Goal: Check status: Check status

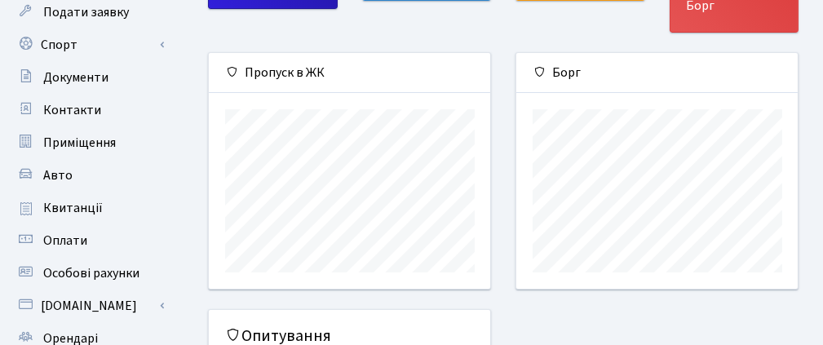
scroll to position [159, 0]
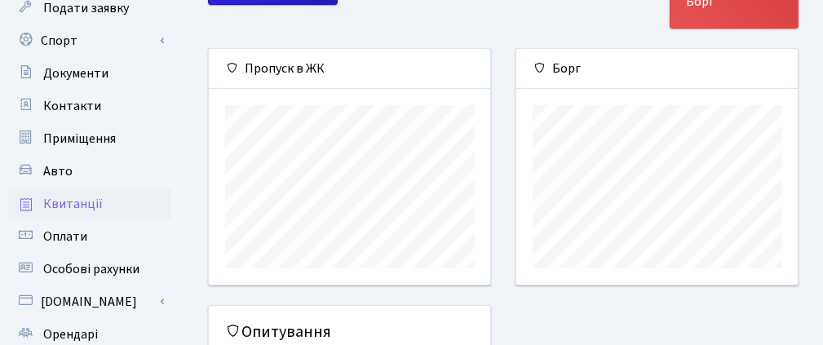
click at [83, 206] on span "Квитанції" at bounding box center [73, 204] width 60 height 18
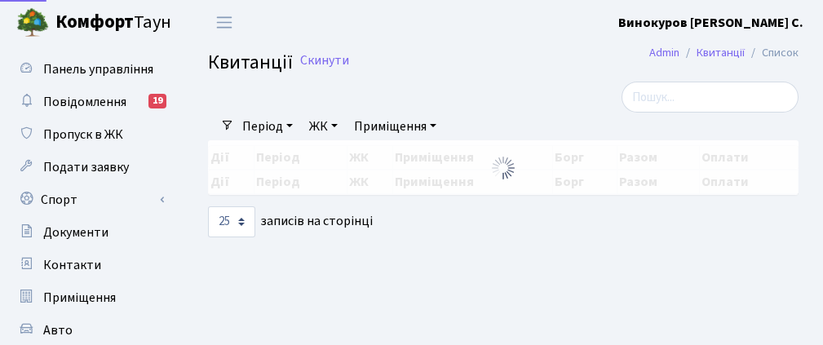
select select "25"
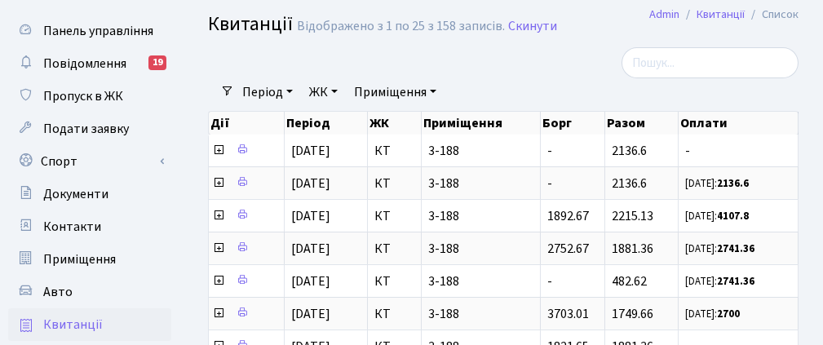
scroll to position [58, 0]
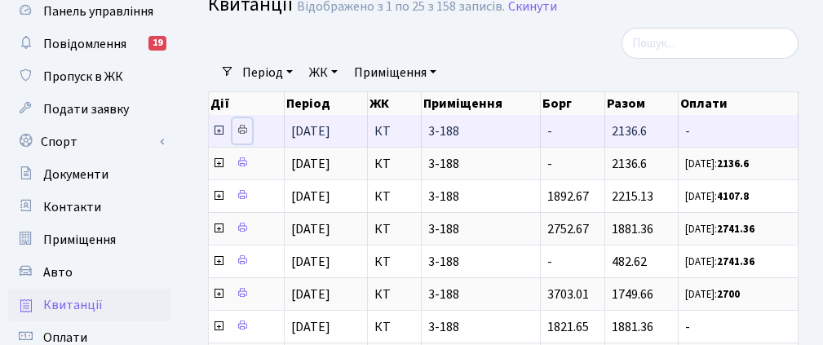
click at [242, 129] on icon at bounding box center [242, 129] width 11 height 11
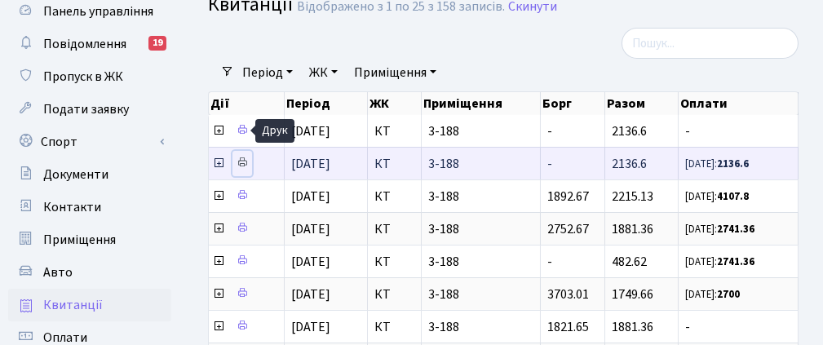
click at [246, 166] on link at bounding box center [243, 163] width 20 height 25
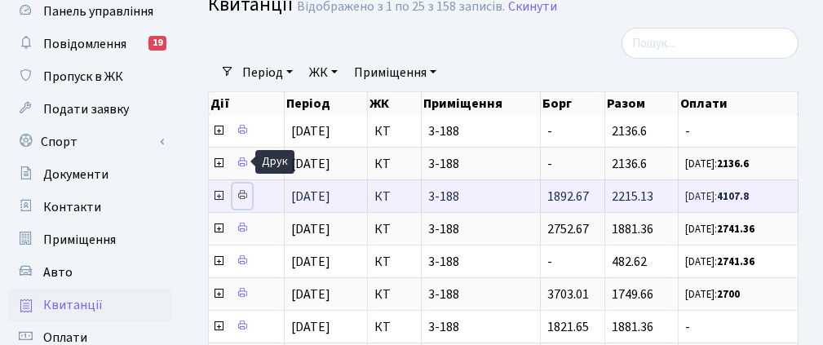
click at [245, 189] on icon at bounding box center [242, 194] width 11 height 11
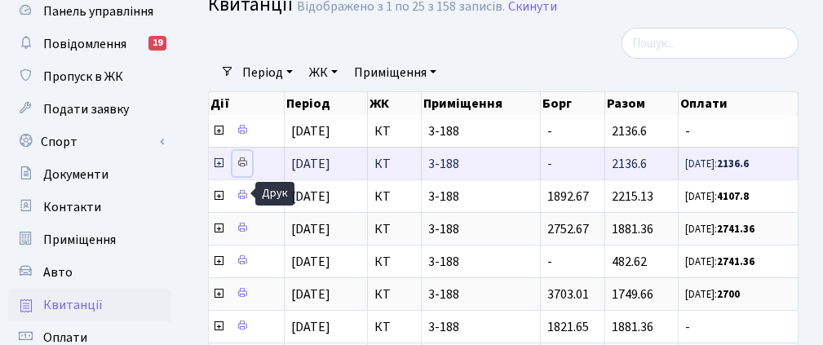
click at [243, 160] on icon at bounding box center [242, 162] width 11 height 11
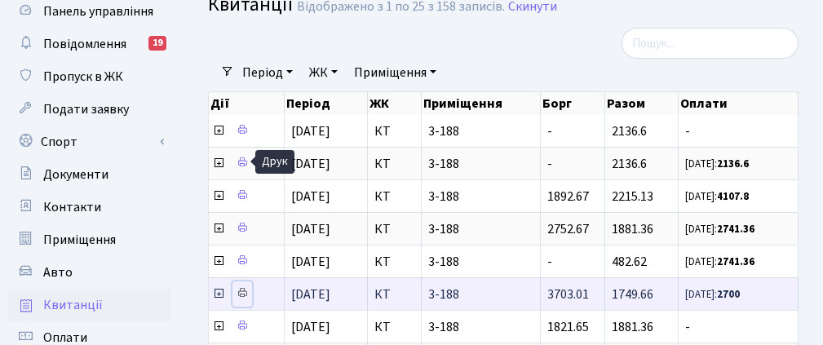
click at [248, 288] on link at bounding box center [243, 294] width 20 height 25
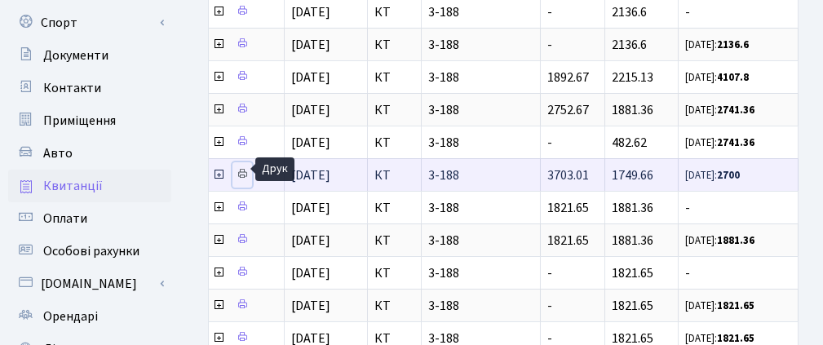
scroll to position [192, 0]
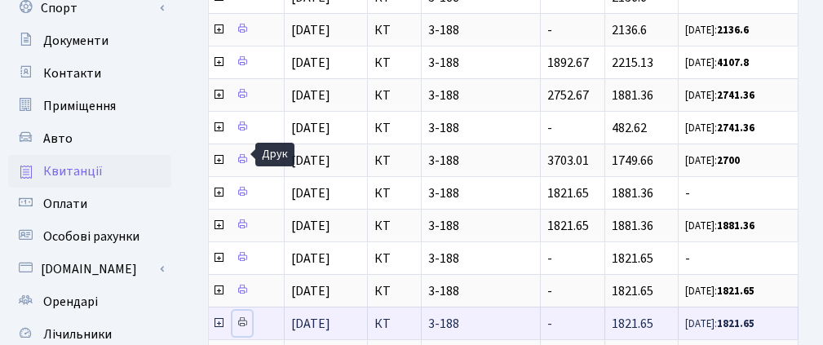
click at [245, 317] on icon at bounding box center [242, 322] width 11 height 11
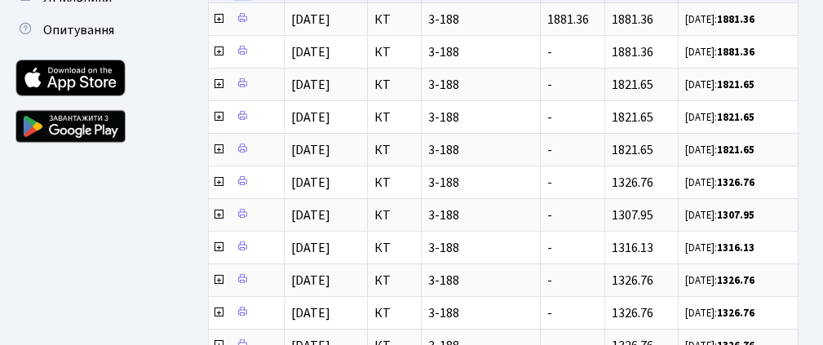
scroll to position [535, 0]
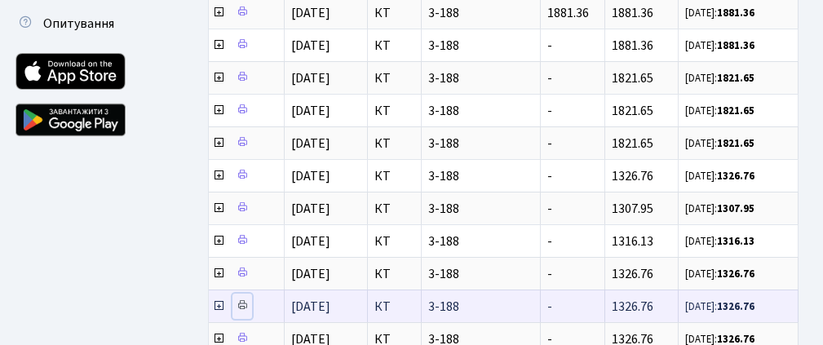
click at [243, 294] on link at bounding box center [243, 306] width 20 height 25
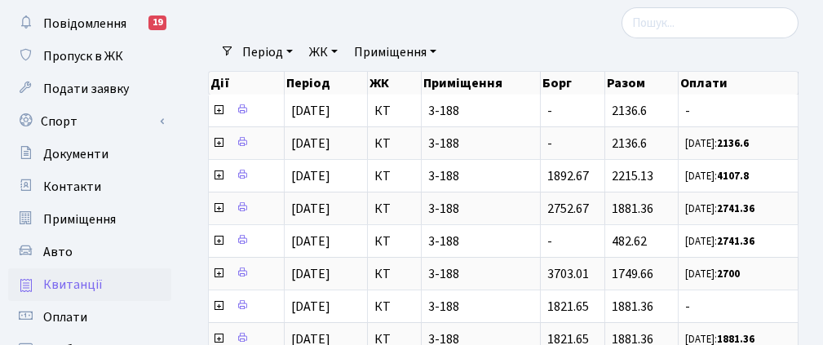
scroll to position [77, 0]
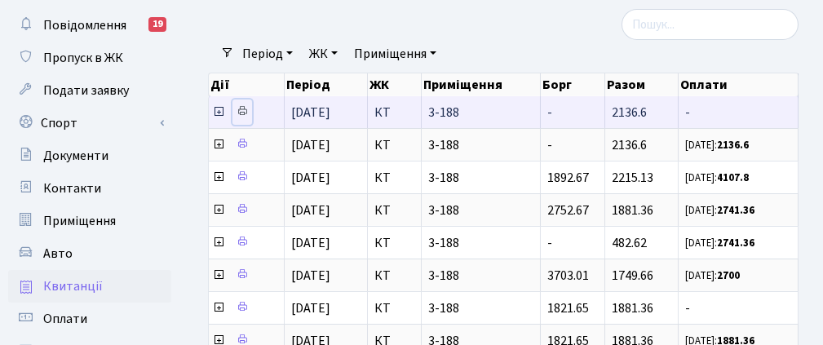
click at [246, 107] on icon at bounding box center [242, 110] width 11 height 11
